Goal: Find specific page/section: Find specific page/section

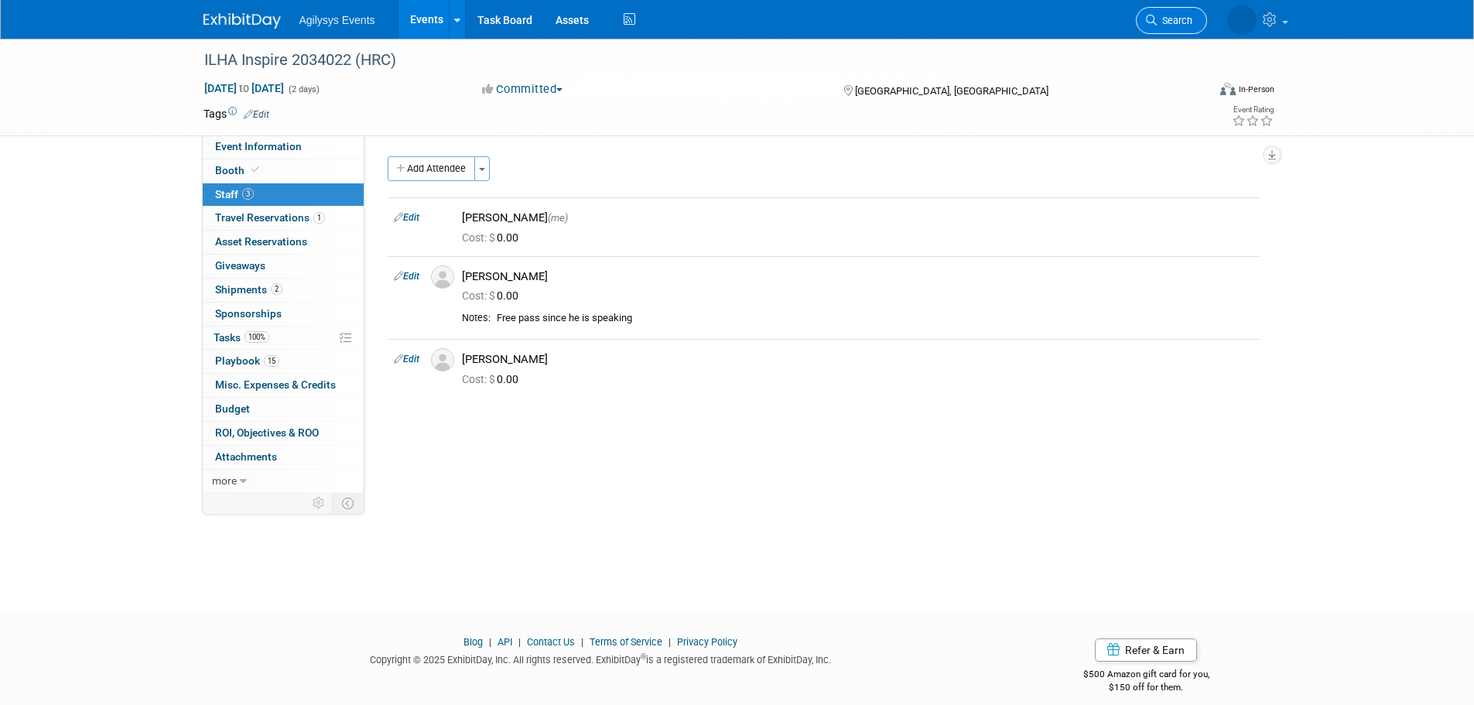
click at [1156, 19] on span "Search" at bounding box center [1174, 21] width 36 height 12
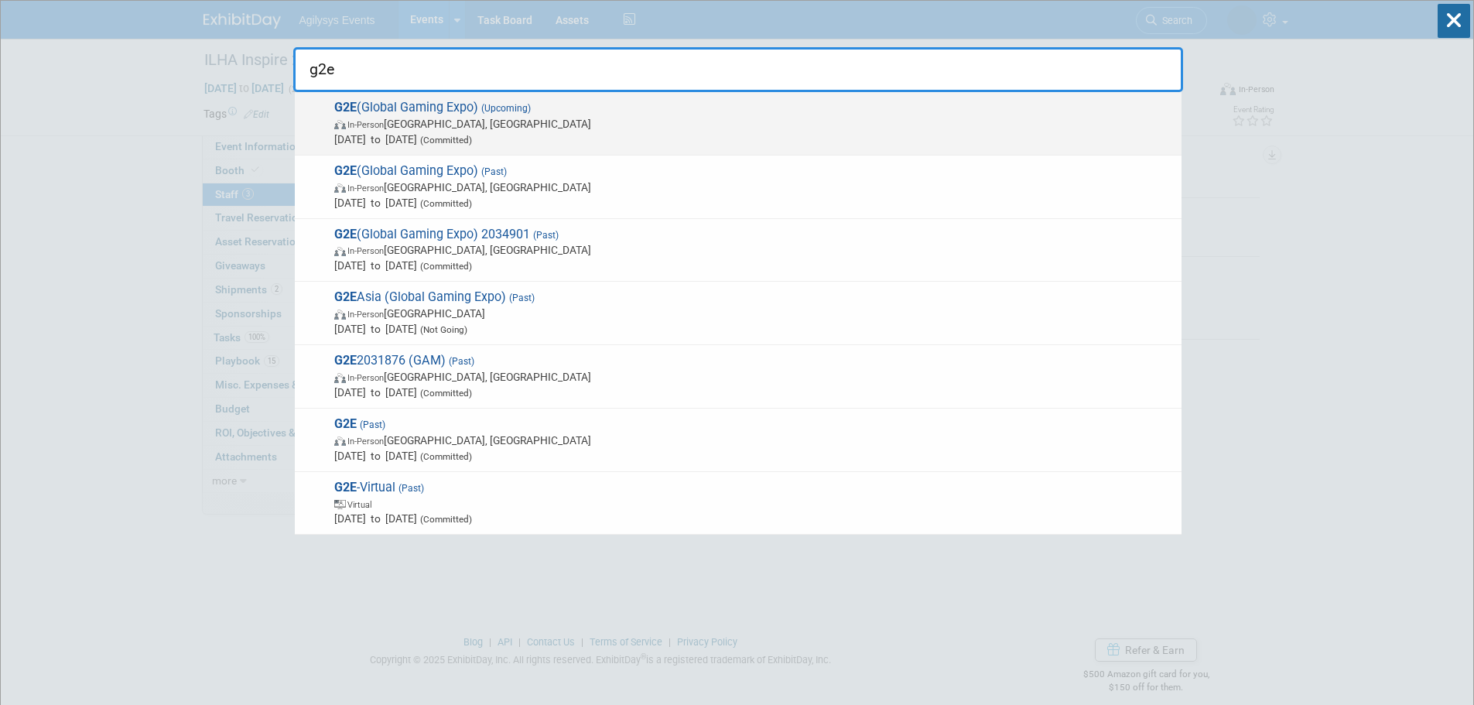
type input "g2e"
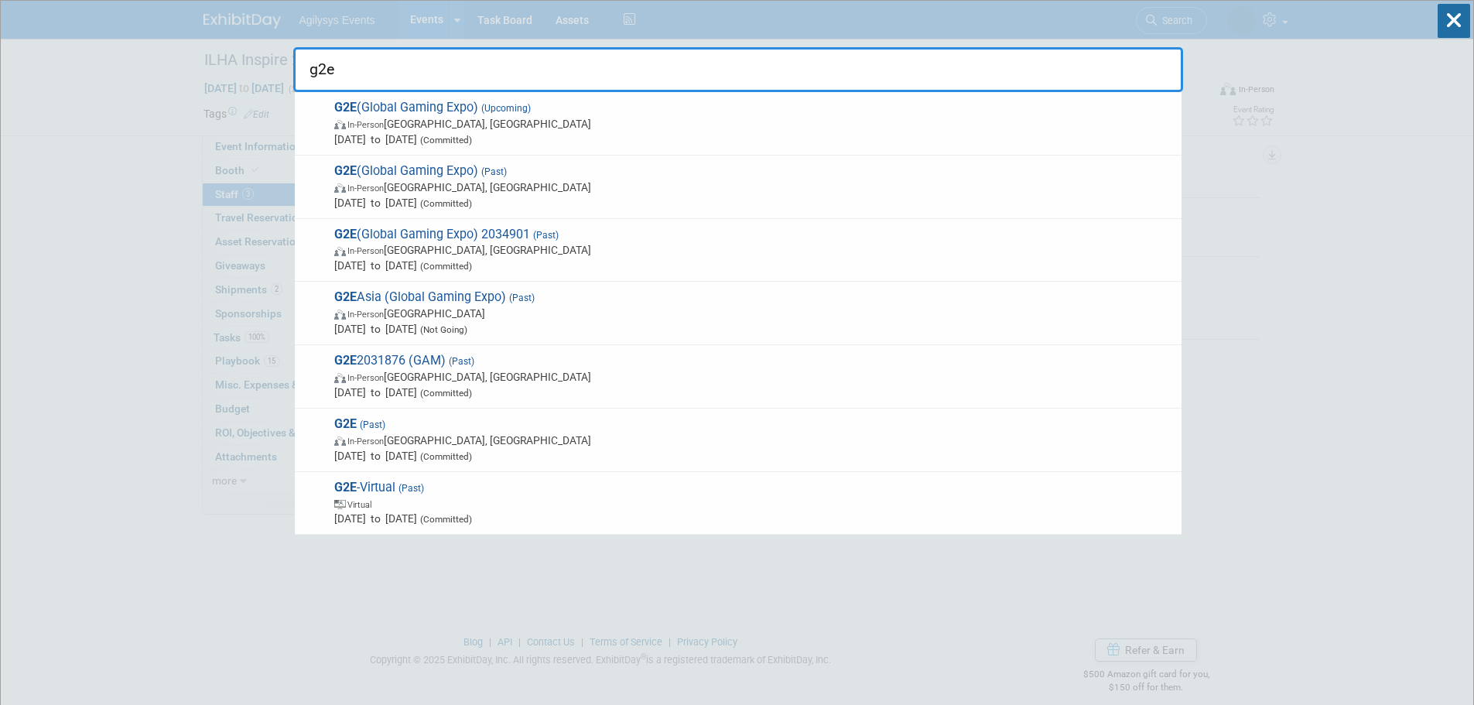
drag, startPoint x: 337, startPoint y: 130, endPoint x: 330, endPoint y: 128, distance: 8.1
click at [335, 129] on span "In-Person [GEOGRAPHIC_DATA], [GEOGRAPHIC_DATA]" at bounding box center [753, 123] width 839 height 15
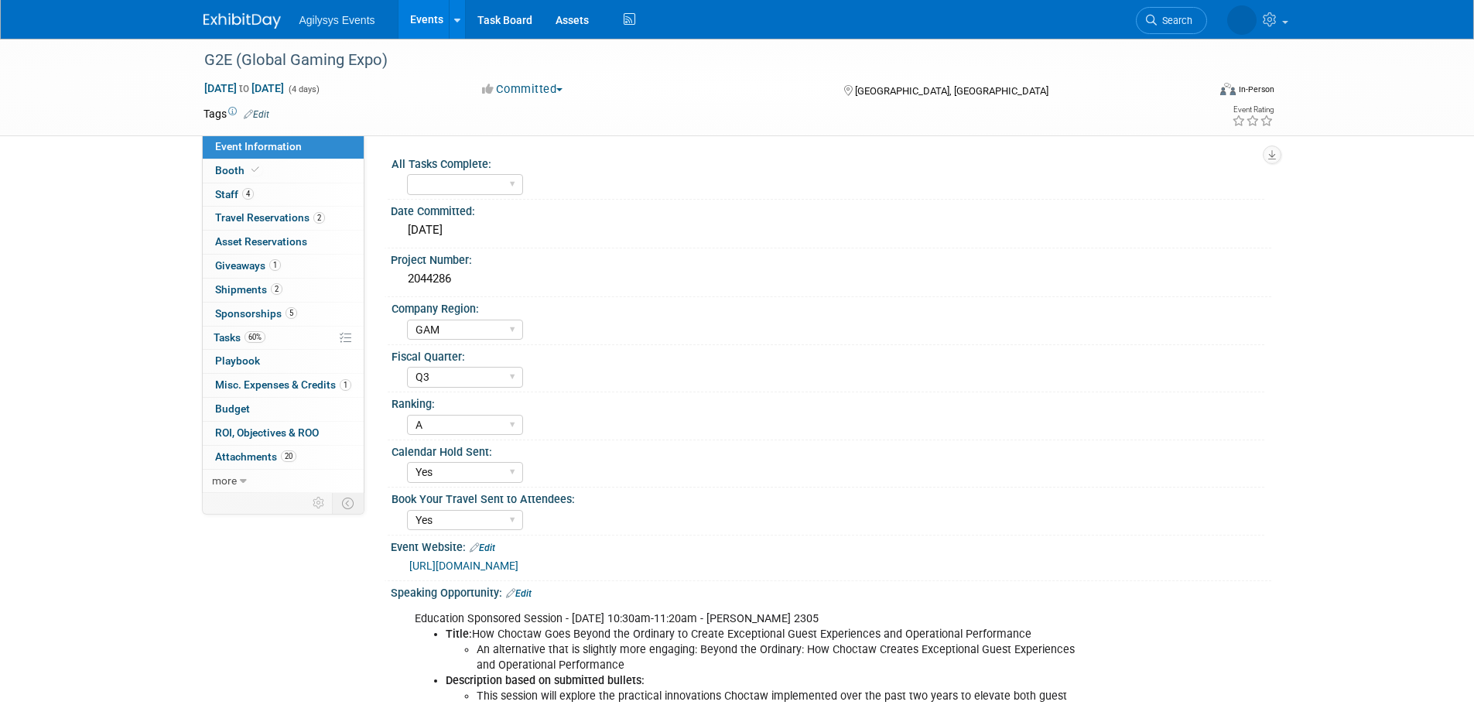
select select "GAM"
select select "Q3"
select select "A"
select select "Yes"
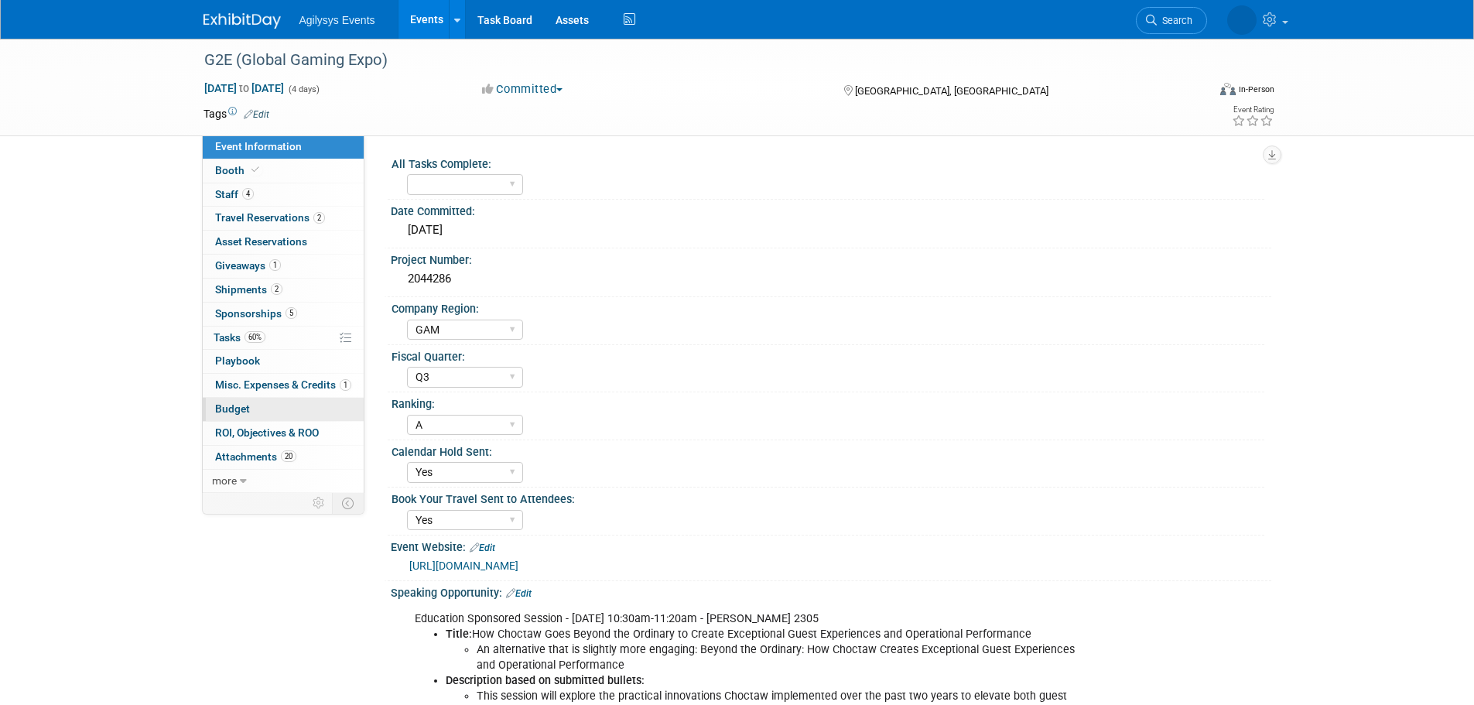
click at [235, 415] on link "Budget" at bounding box center [283, 409] width 161 height 23
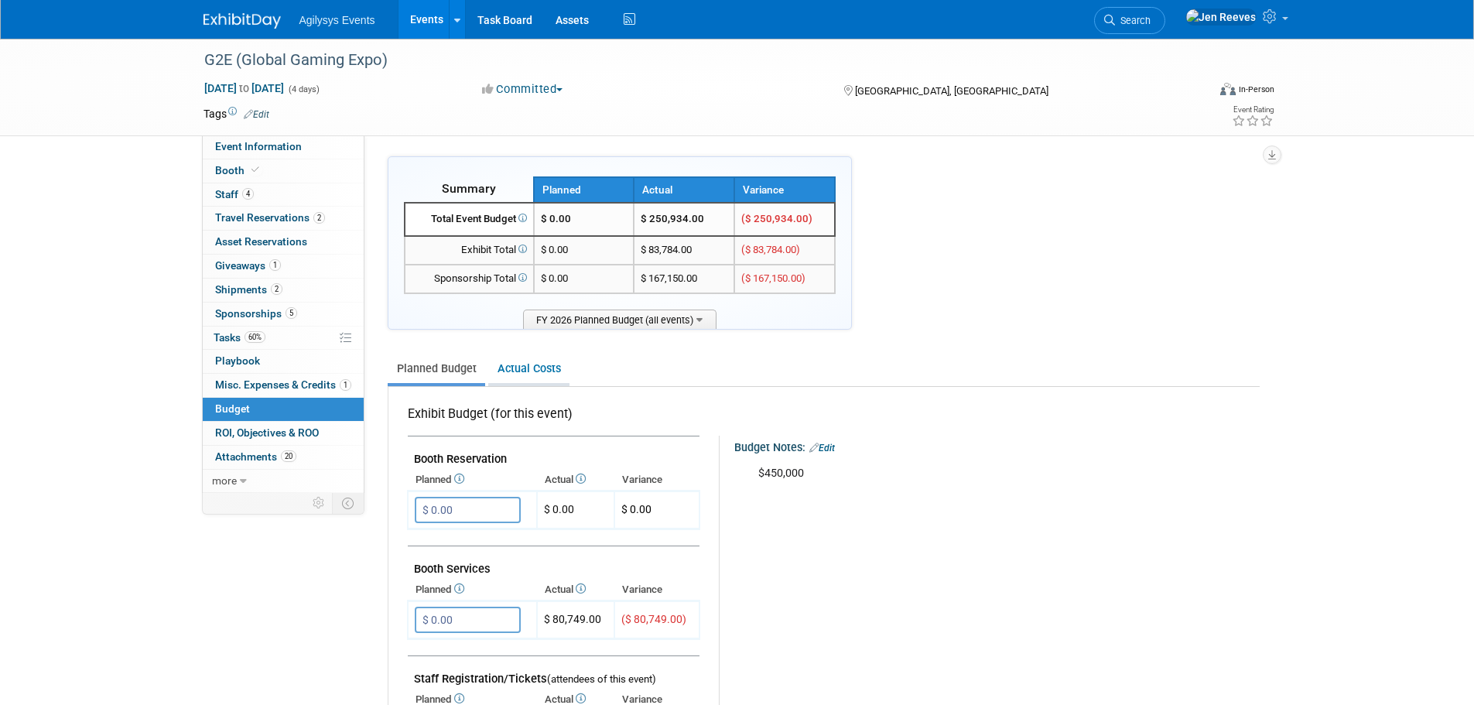
click at [508, 364] on link "Actual Costs" at bounding box center [528, 368] width 81 height 29
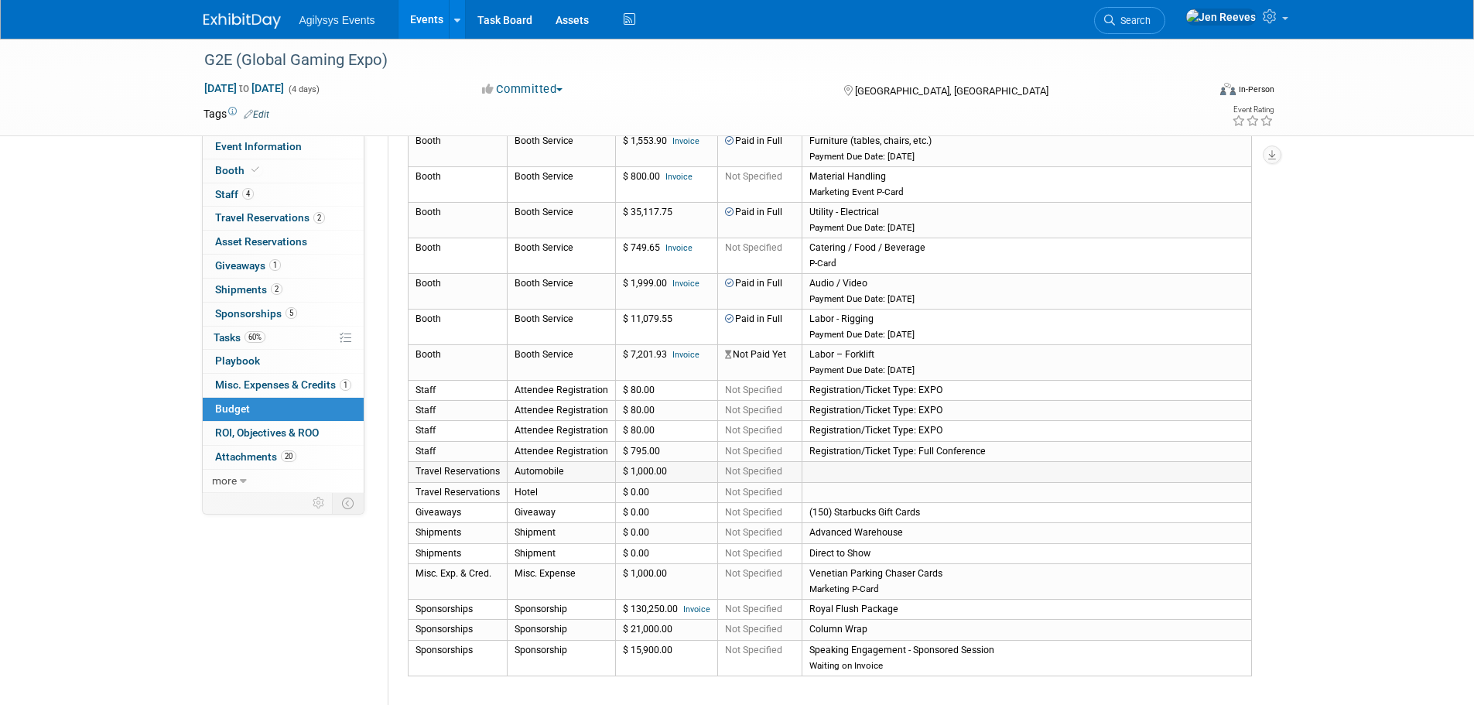
scroll to position [232, 0]
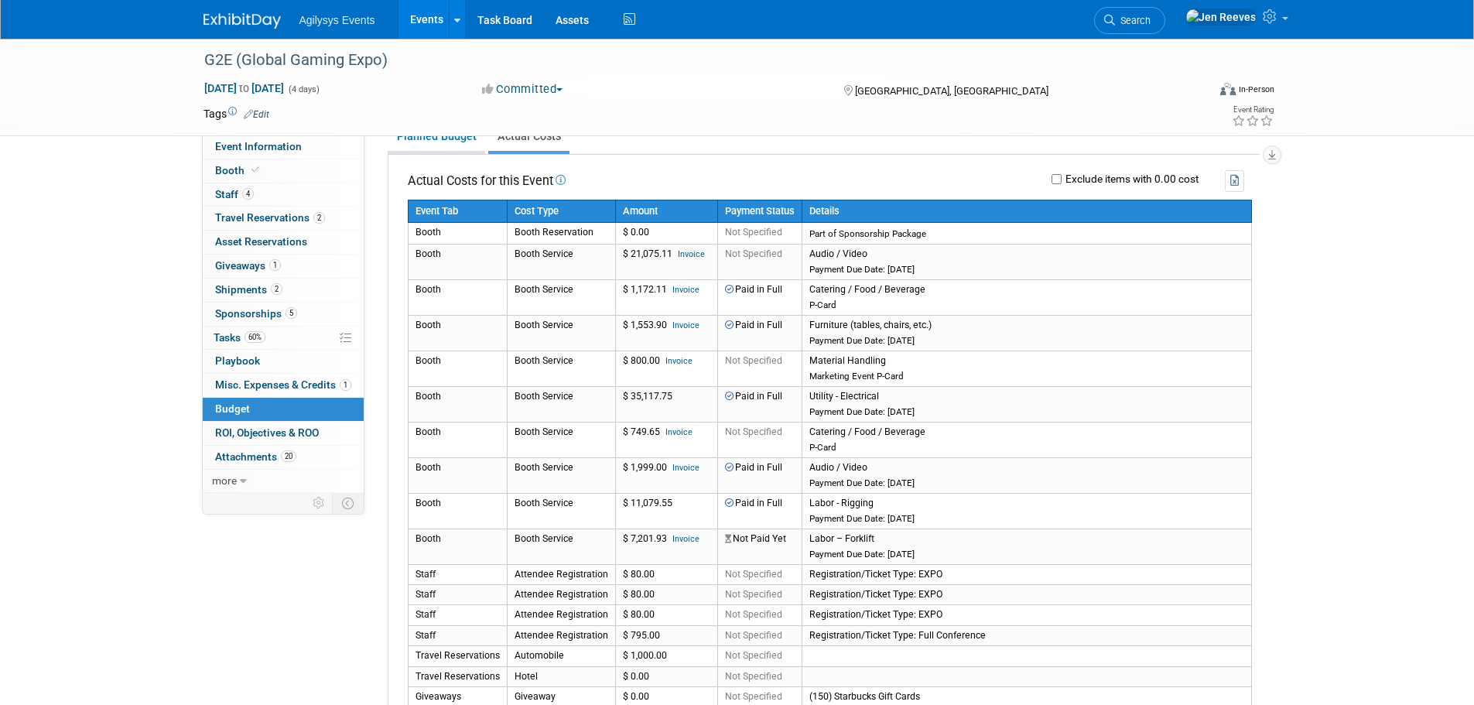
click at [436, 140] on link "Planned Budget" at bounding box center [436, 136] width 97 height 29
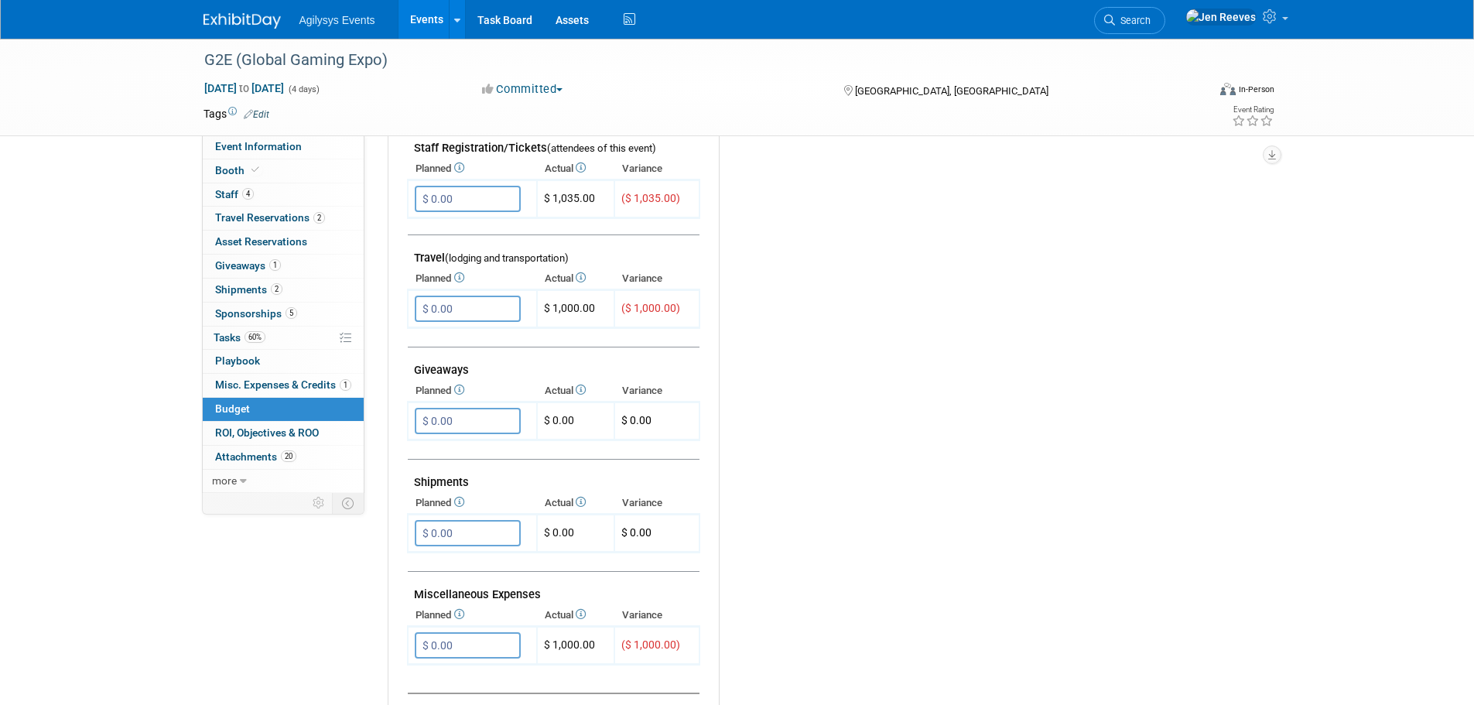
scroll to position [541, 0]
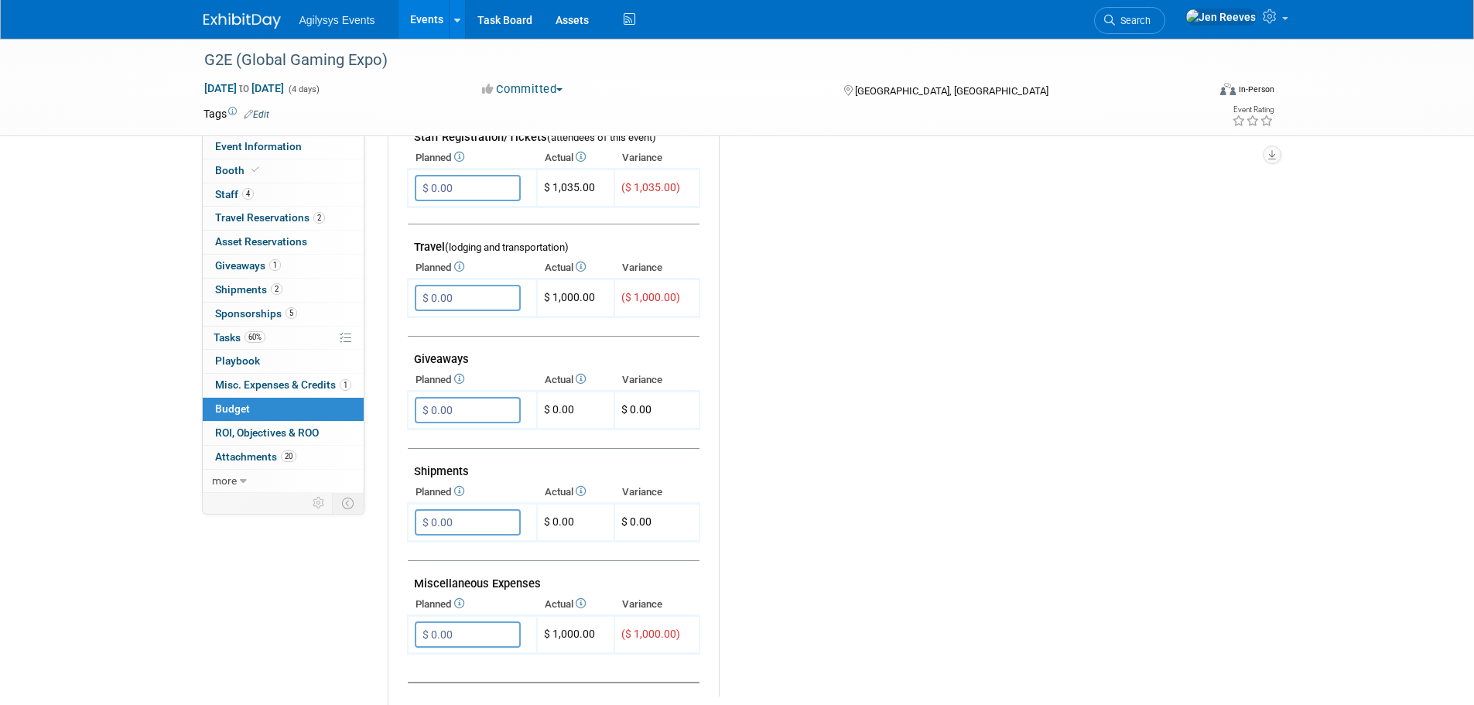
click at [468, 248] on span "(lodging and transportation)" at bounding box center [507, 247] width 124 height 12
click at [429, 241] on td "Travel (lodging and transportation)" at bounding box center [554, 240] width 292 height 33
click at [427, 255] on td "Travel (lodging and transportation)" at bounding box center [554, 240] width 292 height 33
click at [270, 212] on span "Travel Reservations 2" at bounding box center [270, 217] width 110 height 12
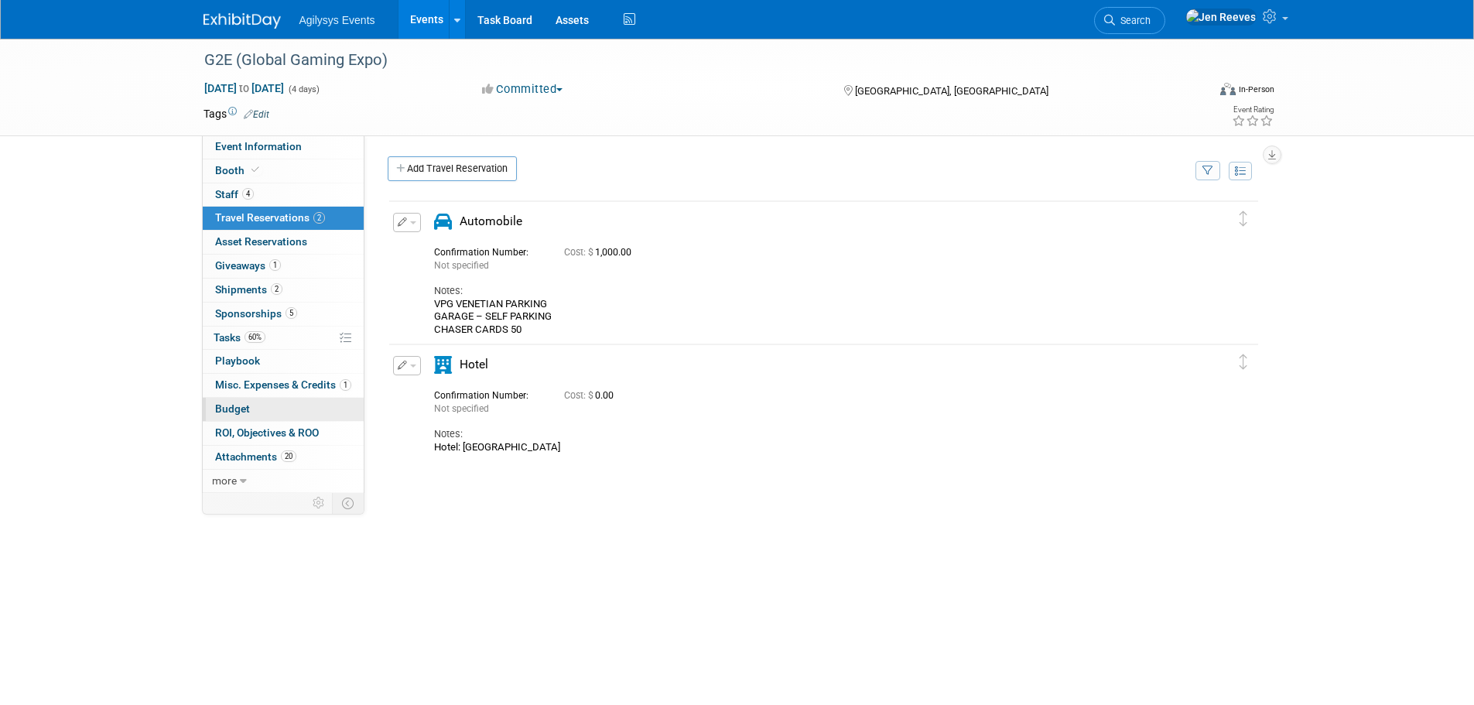
click at [224, 414] on span "Budget" at bounding box center [232, 408] width 35 height 12
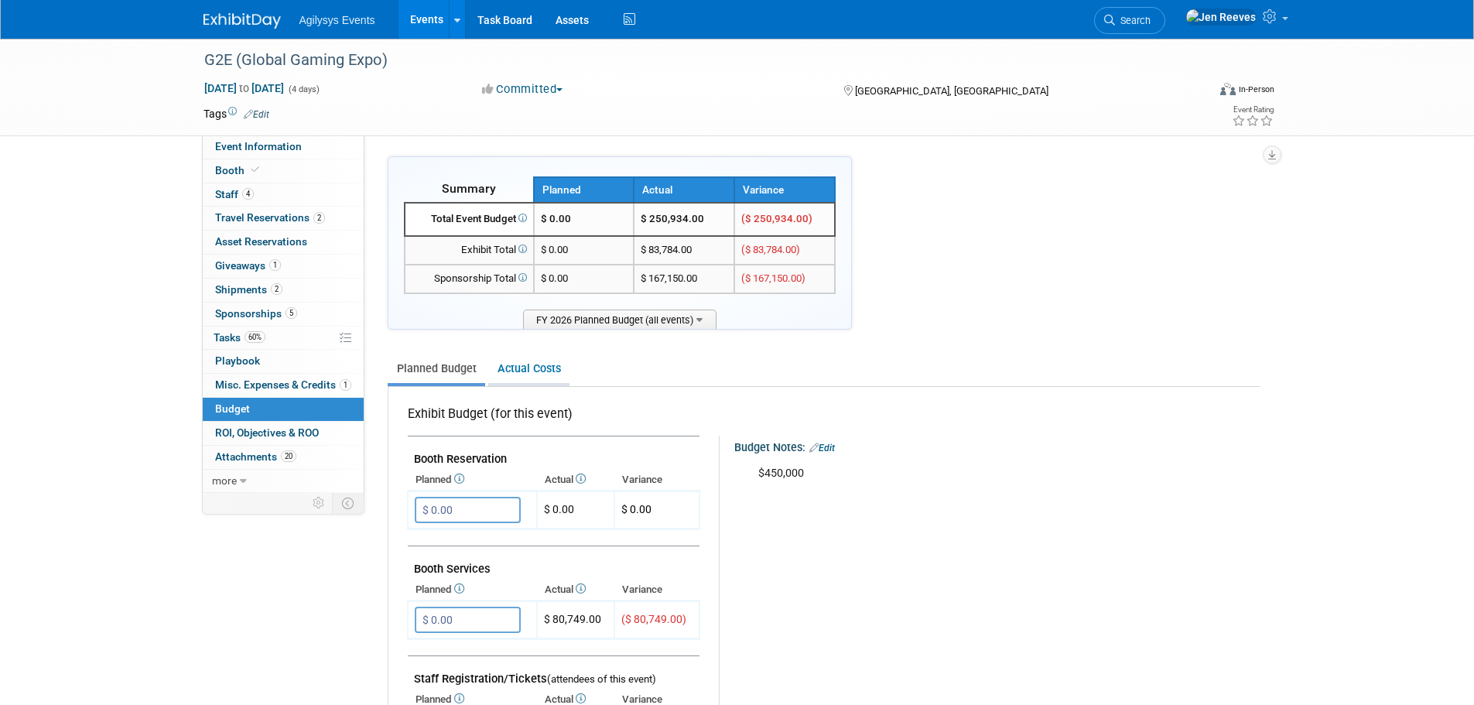
click at [543, 371] on link "Actual Costs" at bounding box center [528, 368] width 81 height 29
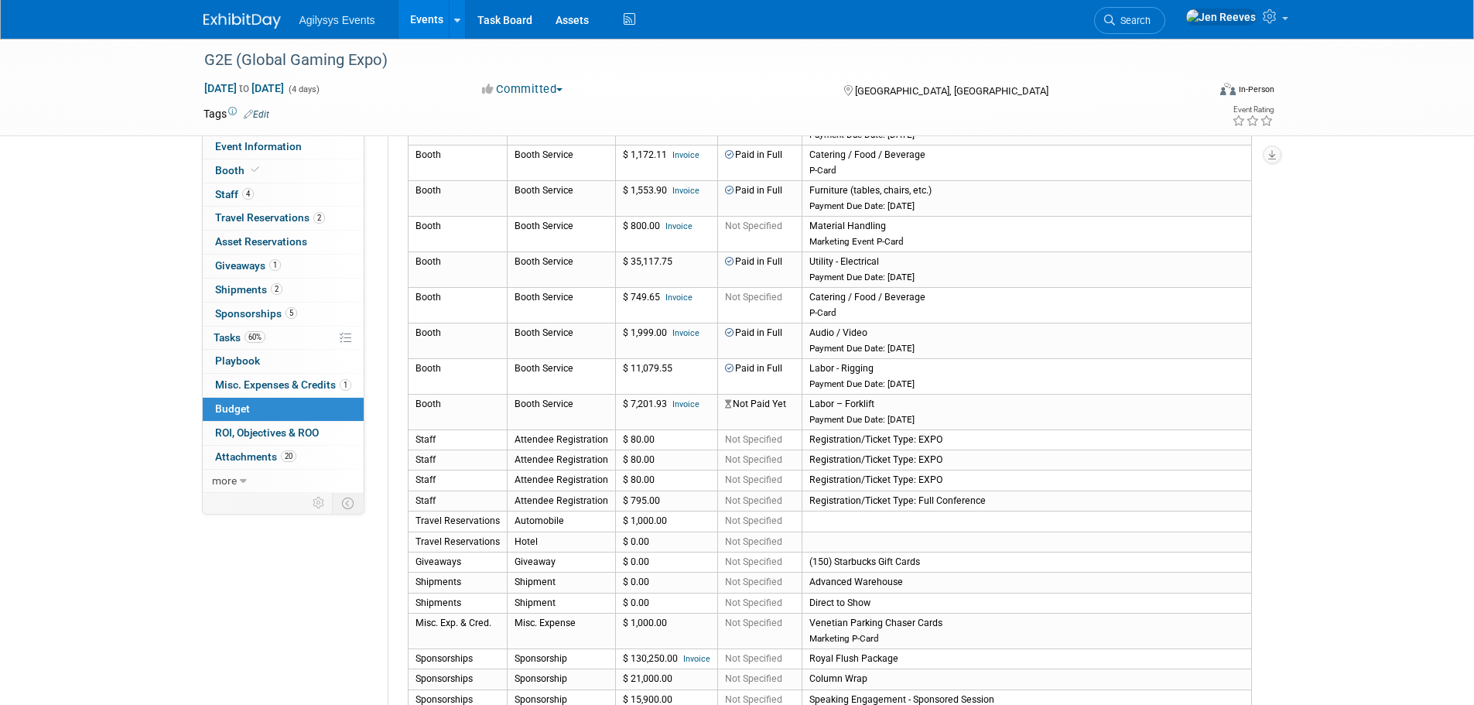
scroll to position [309, 0]
